Goal: Task Accomplishment & Management: Use online tool/utility

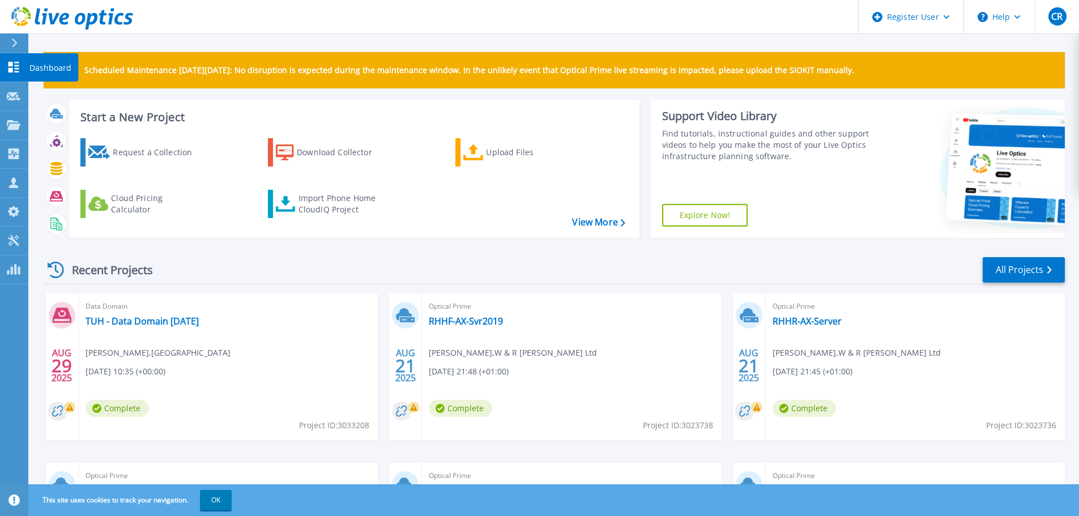
click at [27, 67] on link "Dashboard Dashboard" at bounding box center [14, 67] width 28 height 29
click at [336, 210] on div "Import Phone Home CloudIQ Project" at bounding box center [342, 204] width 88 height 23
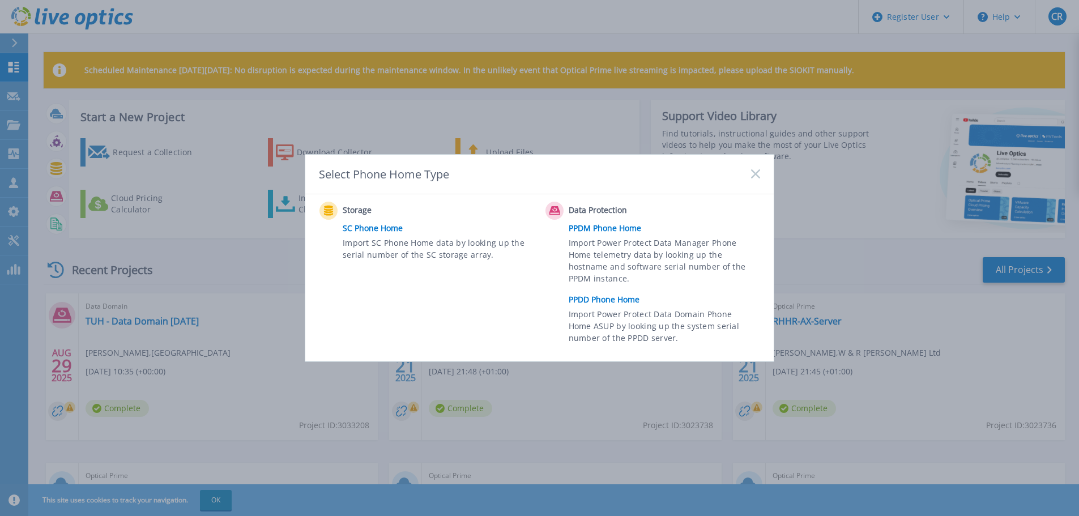
click at [619, 297] on link "PPDD Phone Home" at bounding box center [667, 299] width 197 height 17
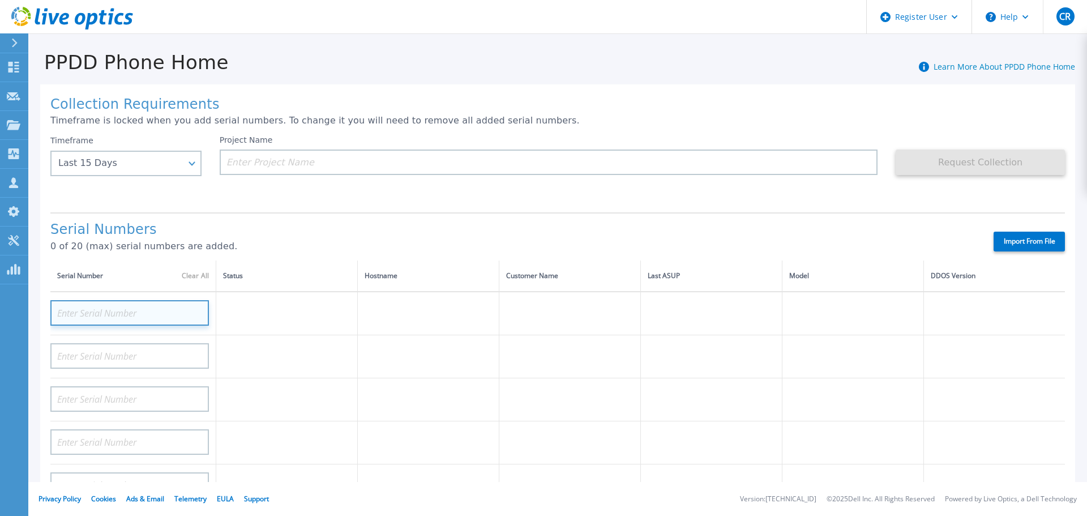
click at [133, 313] on input at bounding box center [129, 312] width 159 height 25
paste input "CRK00240320323"
type input "CRK00240320323"
click at [278, 203] on div "Project Name" at bounding box center [558, 169] width 677 height 68
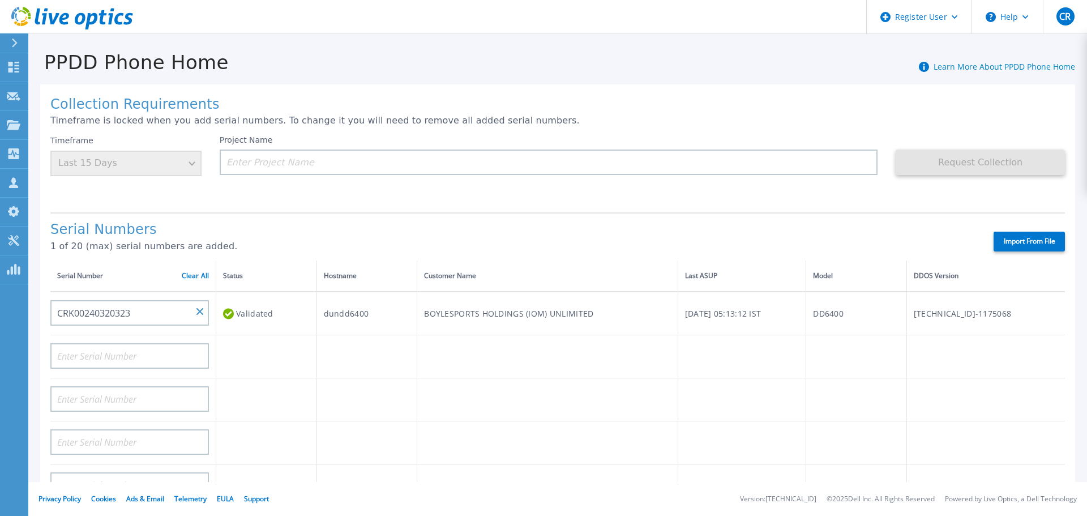
click at [108, 174] on div "Timeframe Last 15 Days" at bounding box center [125, 155] width 151 height 41
click at [190, 165] on div "Timeframe Last 15 Days" at bounding box center [125, 155] width 151 height 41
click at [353, 168] on input at bounding box center [549, 162] width 659 height 25
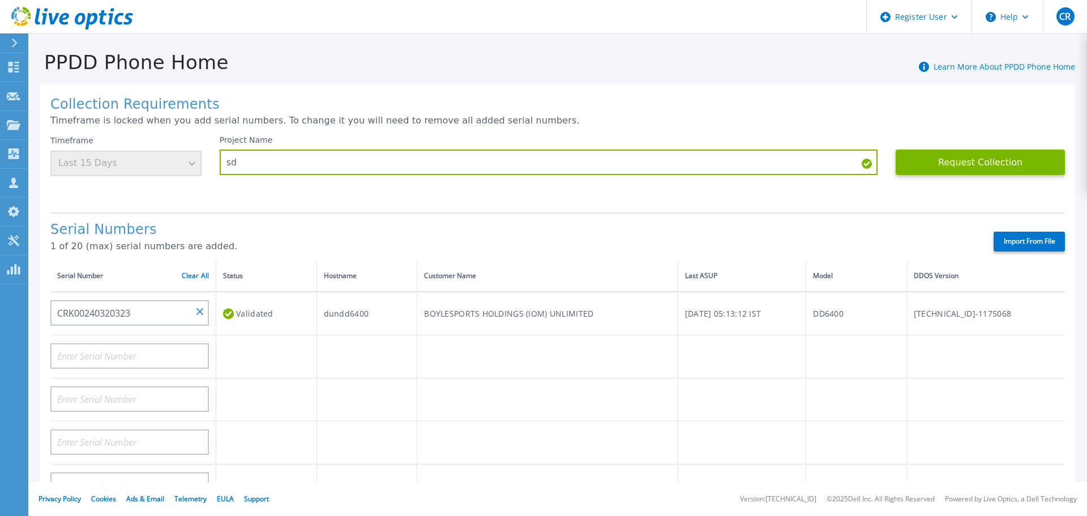
click at [355, 209] on div "Collection Requirements Timeframe is locked when you add serial numbers. To cha…" at bounding box center [557, 404] width 1035 height 641
drag, startPoint x: 199, startPoint y: 168, endPoint x: 189, endPoint y: 160, distance: 12.8
click at [194, 167] on div "Timeframe Last 15 Days" at bounding box center [125, 155] width 151 height 41
click at [189, 159] on div "Timeframe Last 15 Days" at bounding box center [125, 155] width 151 height 41
drag, startPoint x: 277, startPoint y: 165, endPoint x: 207, endPoint y: 162, distance: 70.3
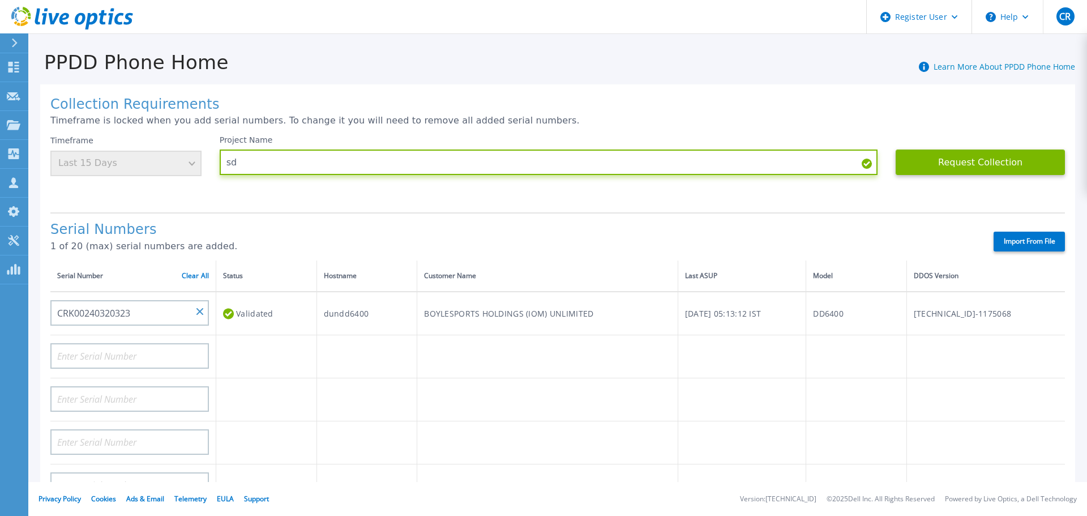
click at [207, 162] on div "Timeframe Last 15 Days Project Name sd Request Collection This might take a few…" at bounding box center [557, 169] width 1015 height 68
type input "Boyle"
click at [304, 198] on div "Project Name Boyle" at bounding box center [558, 169] width 677 height 68
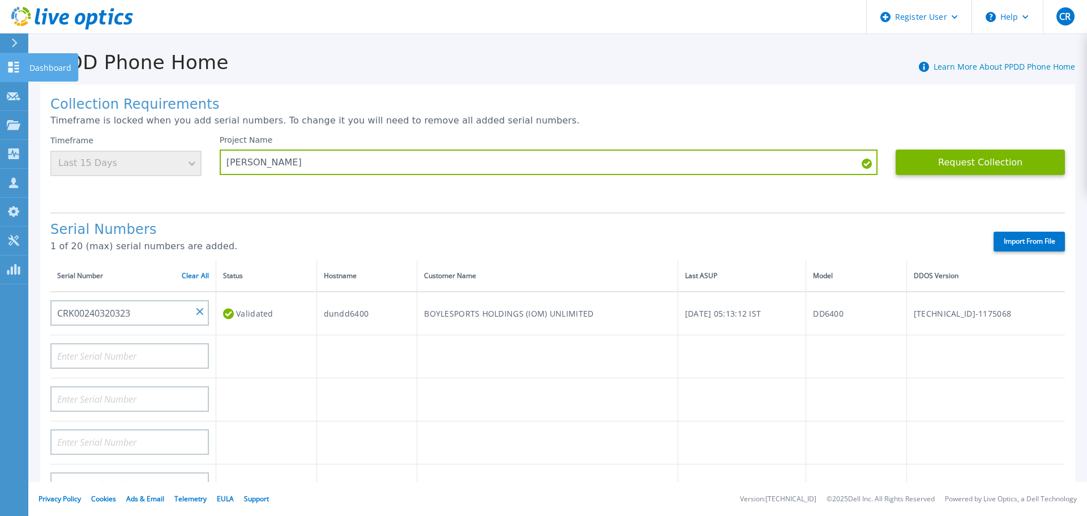
click at [27, 76] on link "Dashboard Dashboard" at bounding box center [14, 67] width 28 height 29
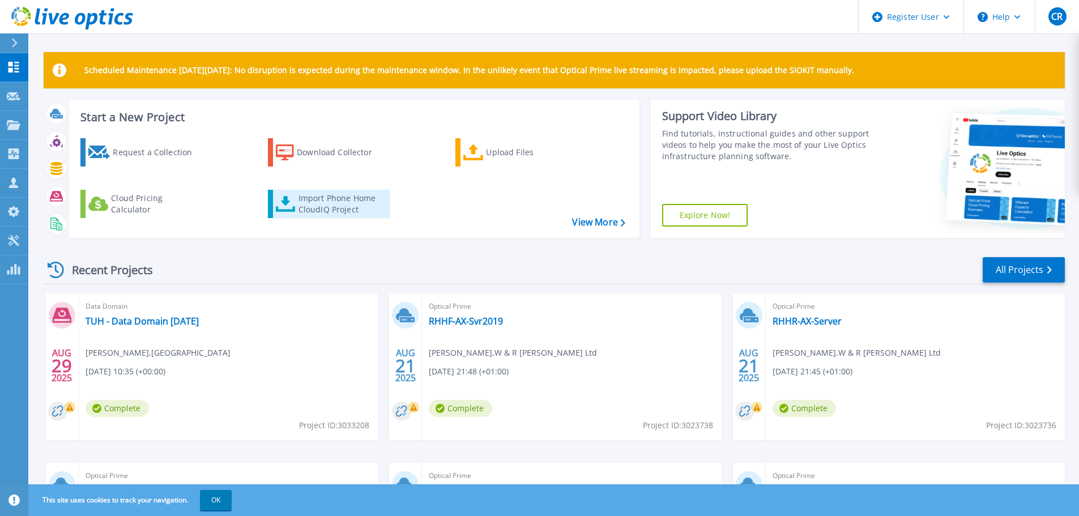
click at [308, 210] on div "Import Phone Home CloudIQ Project" at bounding box center [342, 204] width 88 height 23
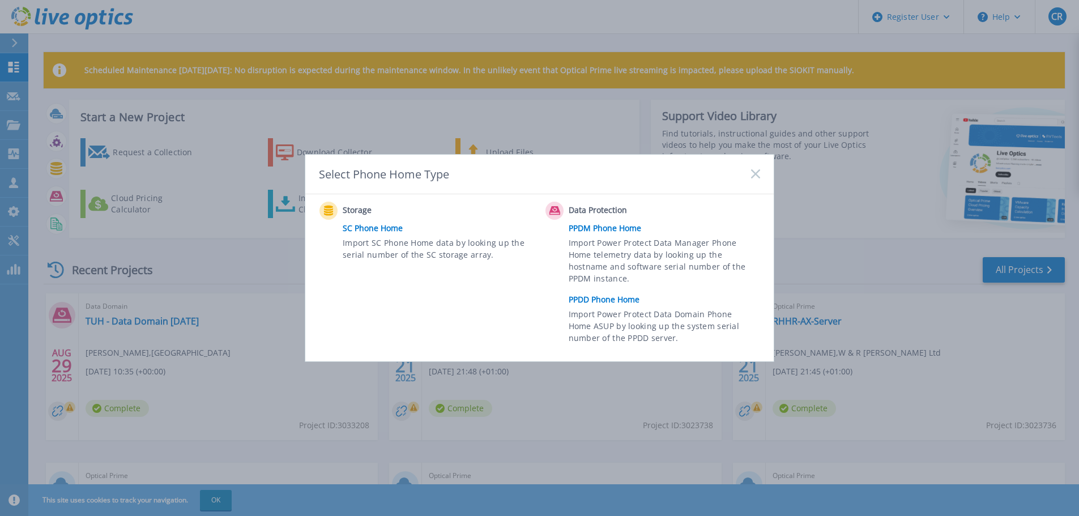
click at [614, 302] on link "PPDD Phone Home" at bounding box center [667, 299] width 197 height 17
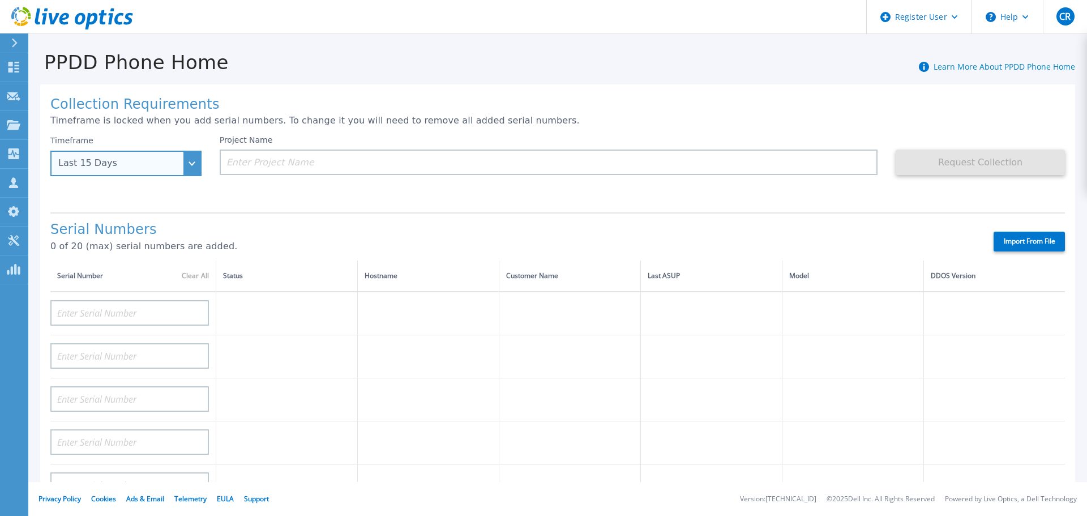
click at [181, 163] on div "Last 15 Days" at bounding box center [125, 163] width 151 height 25
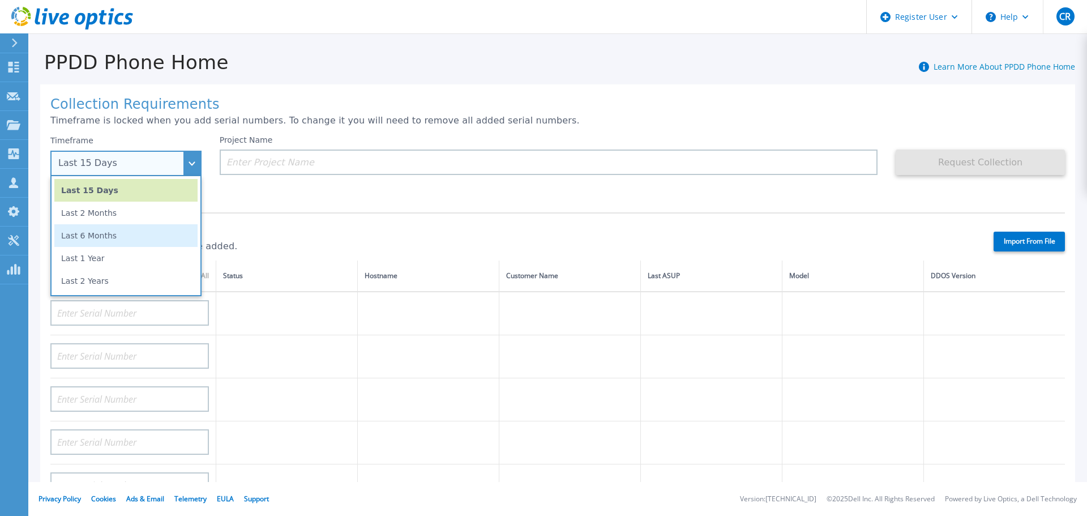
click at [89, 241] on li "Last 6 Months" at bounding box center [125, 235] width 143 height 23
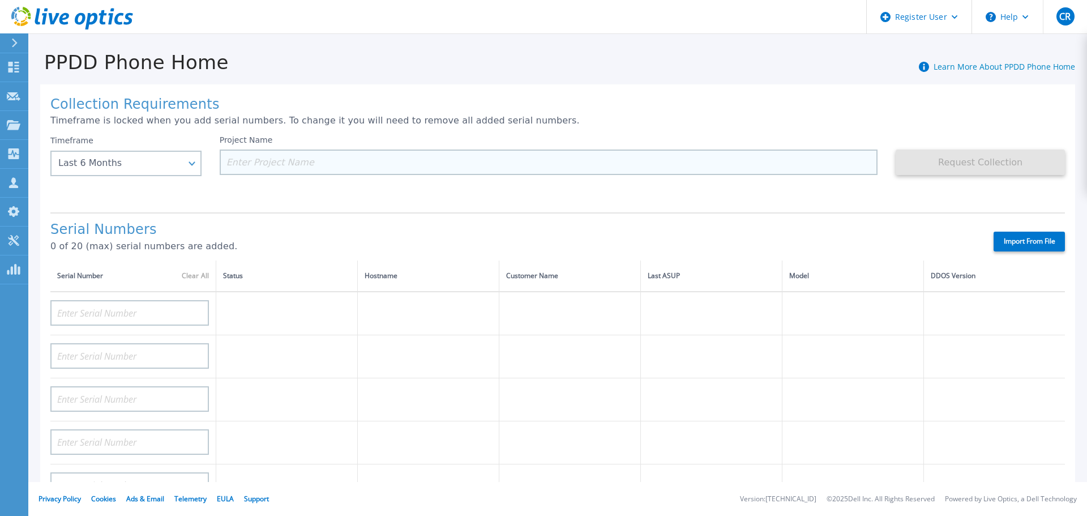
click at [332, 163] on input at bounding box center [549, 162] width 659 height 25
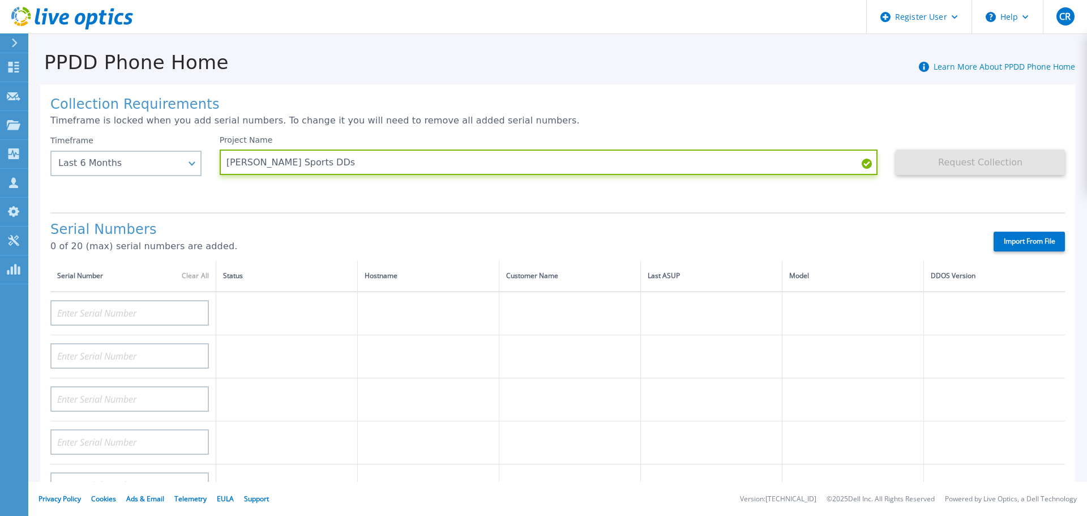
type input "[PERSON_NAME] Sports DDs"
click at [417, 208] on div "Collection Requirements Timeframe is locked when you add serial numbers. To cha…" at bounding box center [557, 404] width 1035 height 641
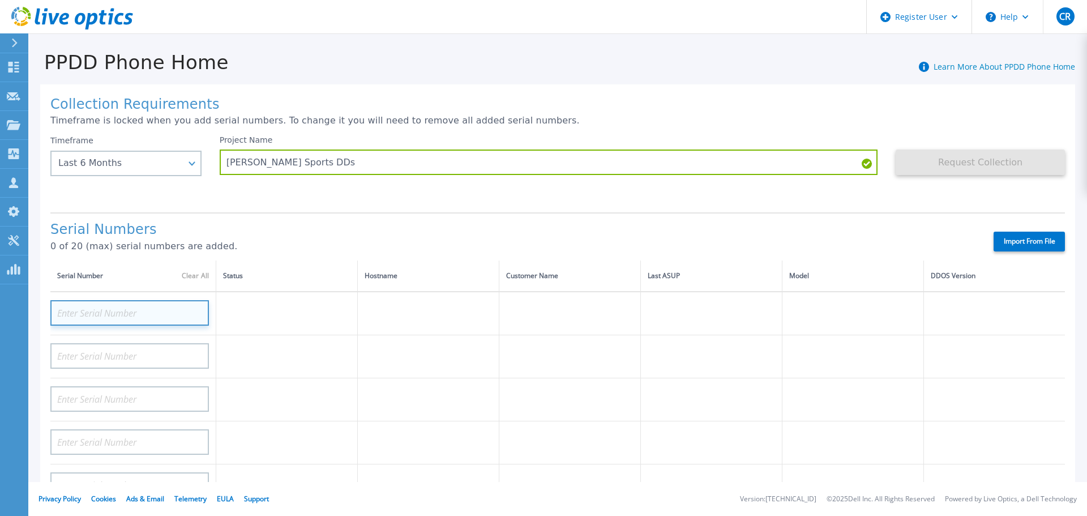
click at [111, 314] on input at bounding box center [129, 312] width 159 height 25
paste input "CRK00240320323"
type input "CRK00240320323"
click at [251, 197] on div "Project Name Boyle Sports DDs" at bounding box center [558, 169] width 677 height 68
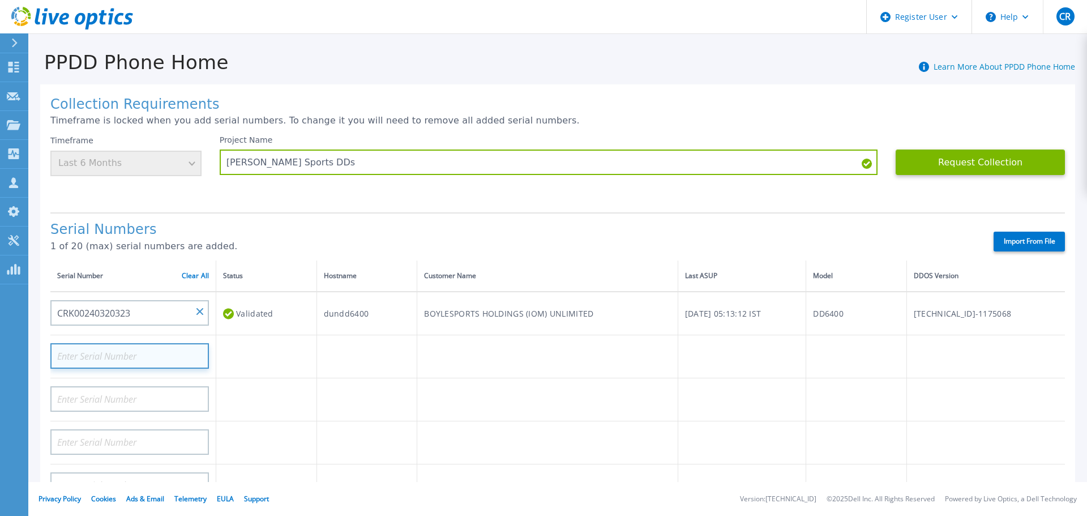
click at [126, 356] on input at bounding box center [129, 355] width 159 height 25
paste input "CRK00240320323"
click at [134, 358] on input "CRK00240320323" at bounding box center [129, 355] width 159 height 25
drag, startPoint x: 144, startPoint y: 358, endPoint x: 20, endPoint y: 351, distance: 124.3
click at [20, 351] on div "Dashboard Dashboard Request Capture Request Capture Projects Projects Search Pr…" at bounding box center [543, 258] width 1087 height 516
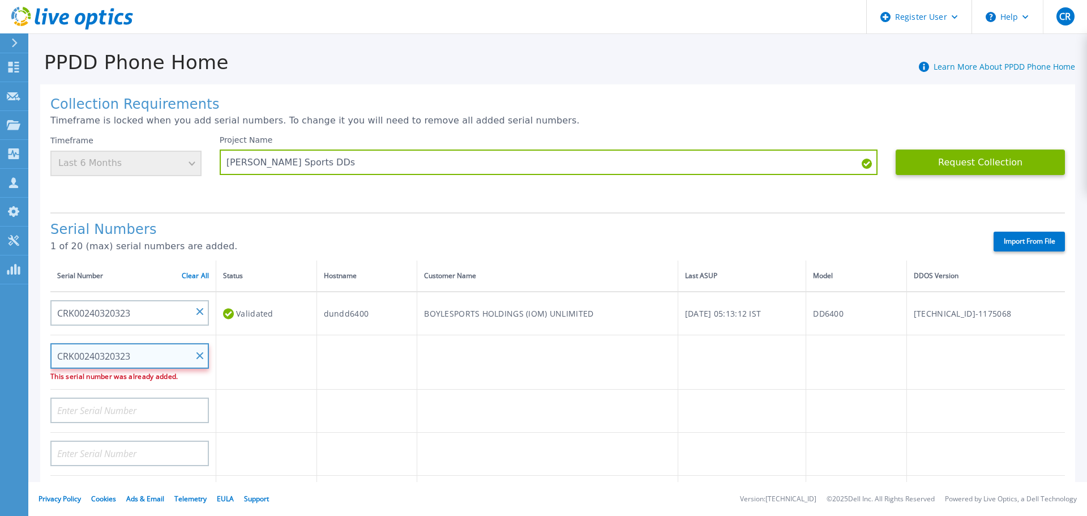
paste input "7"
type input "CRK00240320327"
click at [372, 375] on td at bounding box center [367, 356] width 101 height 43
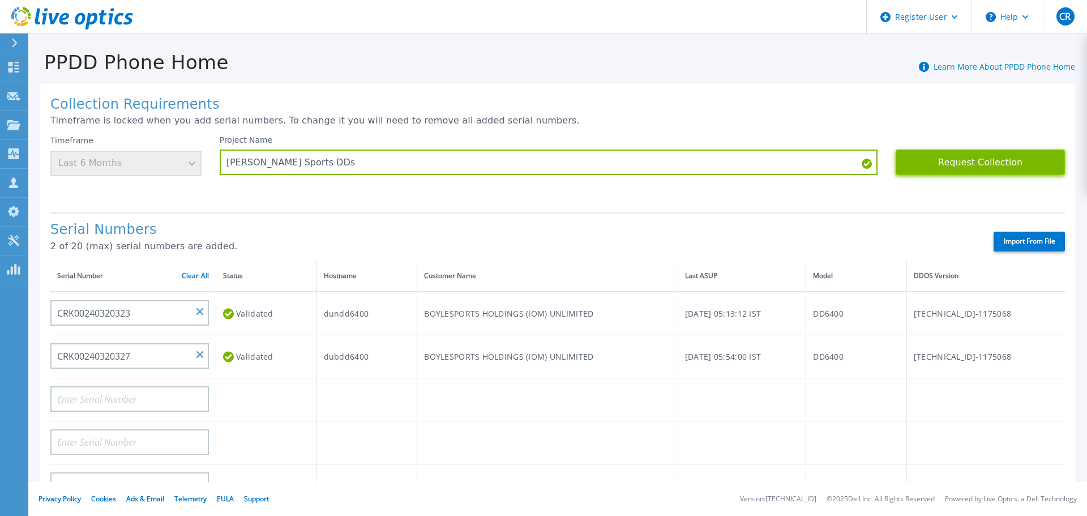
click at [962, 159] on button "Request Collection" at bounding box center [980, 162] width 169 height 25
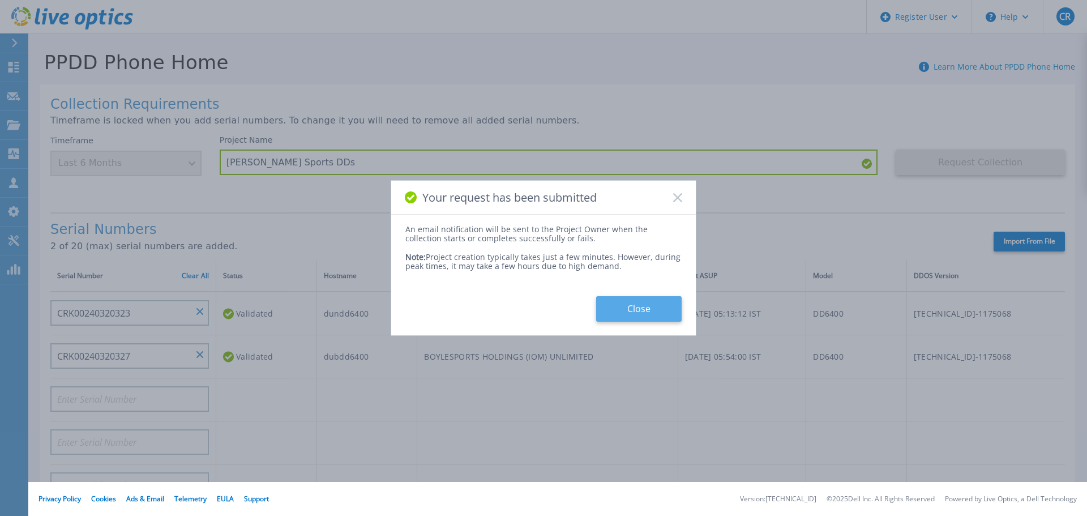
click at [634, 304] on button "Close" at bounding box center [639, 308] width 86 height 25
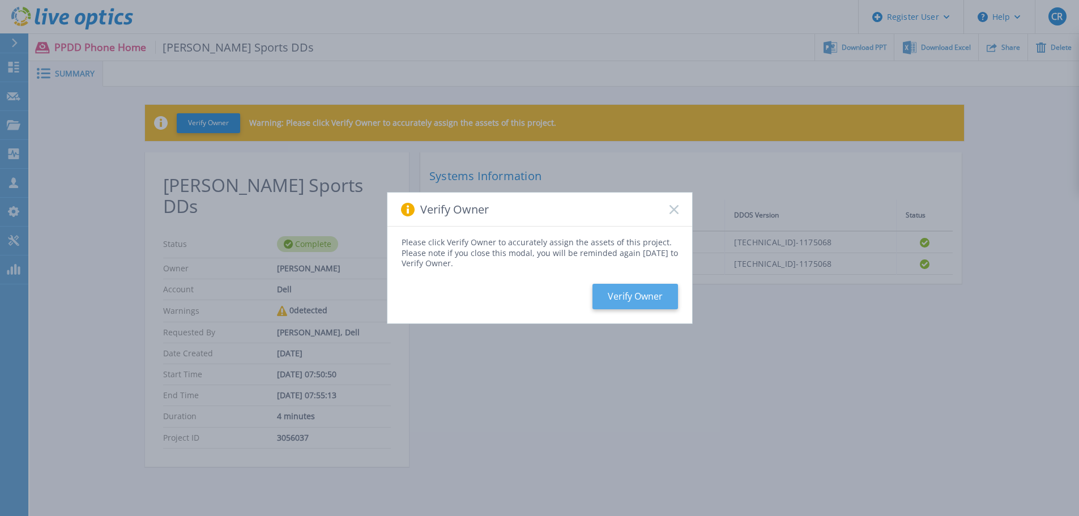
click at [645, 295] on button "Verify Owner" at bounding box center [635, 296] width 86 height 25
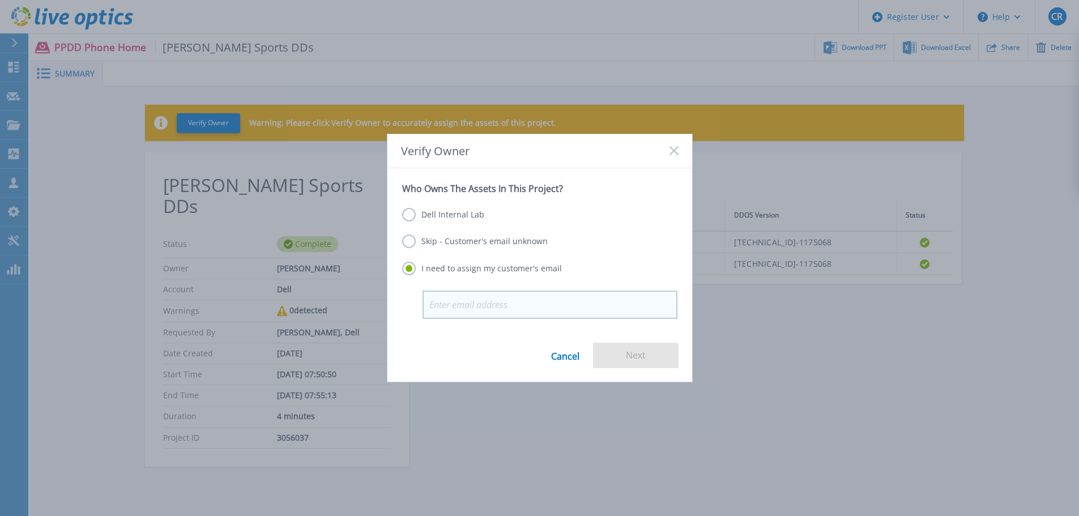
click at [447, 306] on input "email" at bounding box center [550, 305] width 255 height 28
click at [449, 216] on label "Dell Internal Lab" at bounding box center [443, 215] width 82 height 14
click at [0, 0] on input "Dell Internal Lab" at bounding box center [0, 0] width 0 height 0
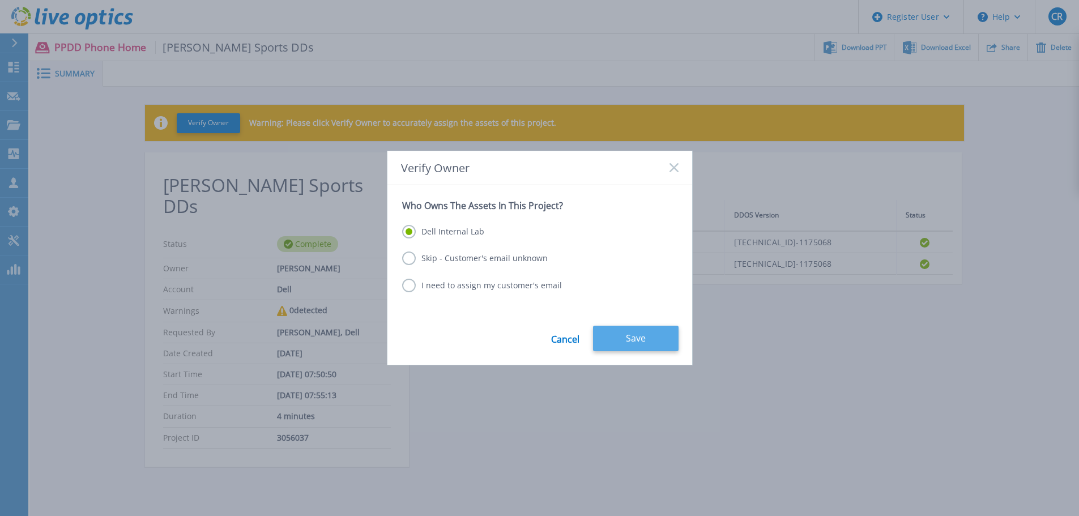
click at [617, 334] on button "Save" at bounding box center [636, 338] width 86 height 25
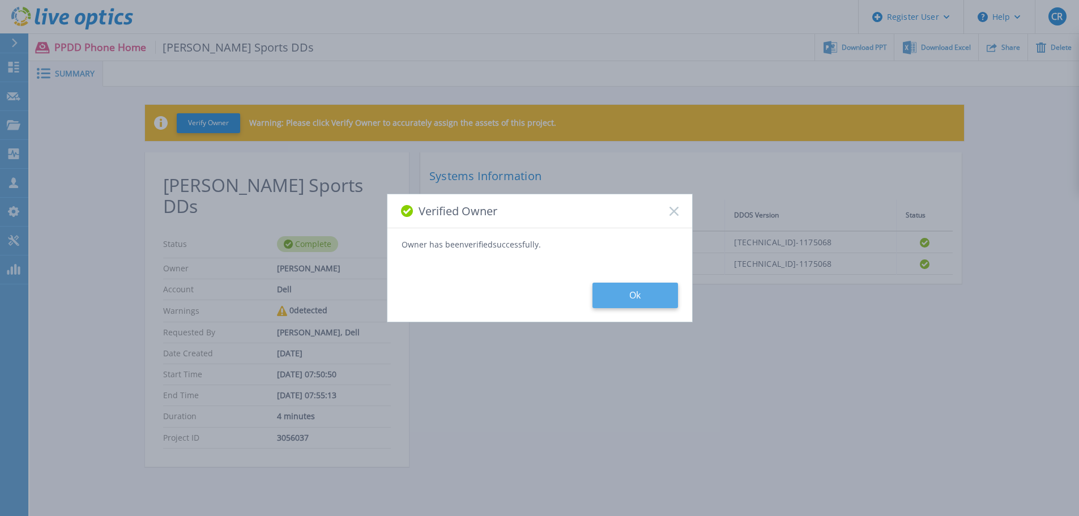
click at [623, 290] on button "Ok" at bounding box center [635, 295] width 86 height 25
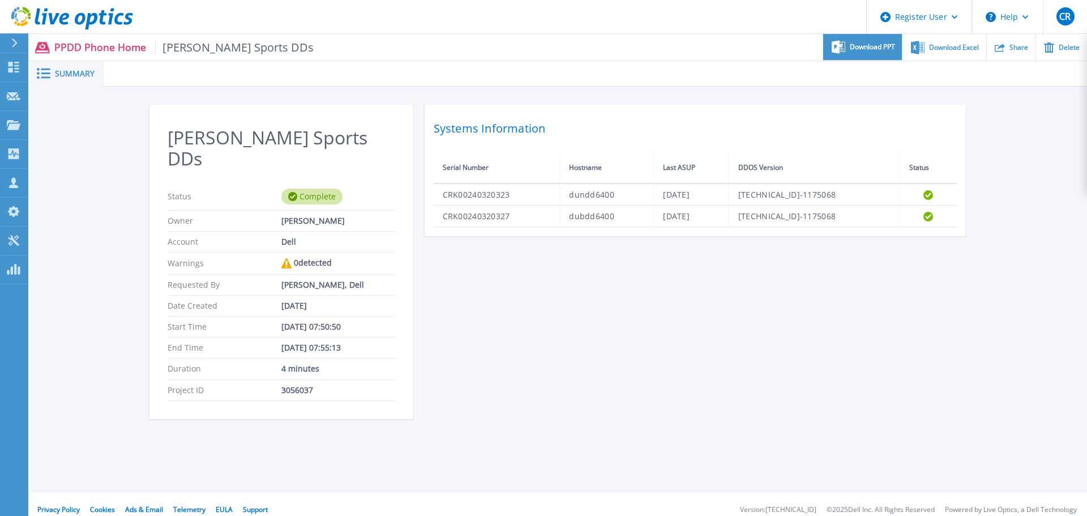
click at [883, 48] on span "Download PPT" at bounding box center [872, 47] width 45 height 7
